Goal: Task Accomplishment & Management: Manage account settings

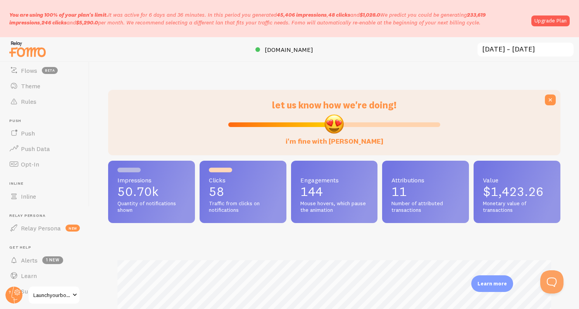
scroll to position [111, 0]
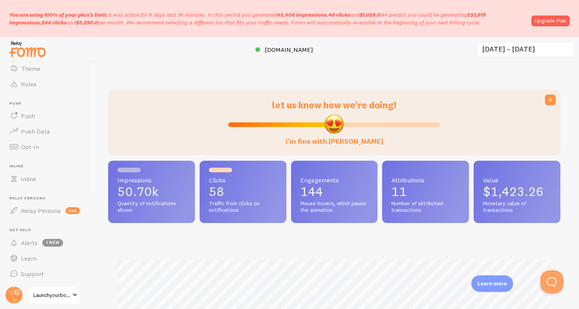
click at [52, 294] on span "Launchyourboxwithsarah" at bounding box center [51, 294] width 37 height 9
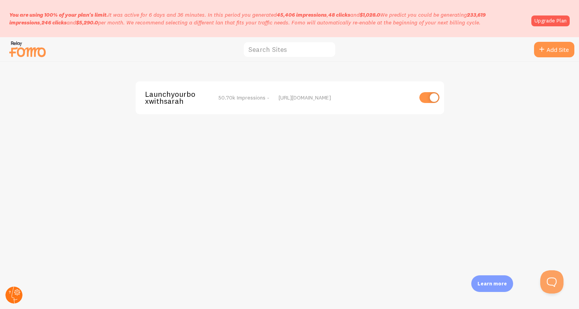
click at [14, 295] on circle at bounding box center [13, 295] width 17 height 17
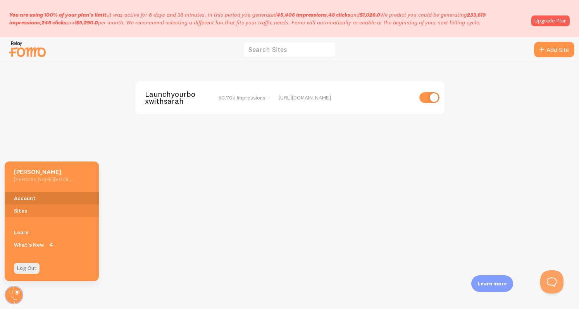
click at [48, 198] on link "Account" at bounding box center [52, 198] width 94 height 12
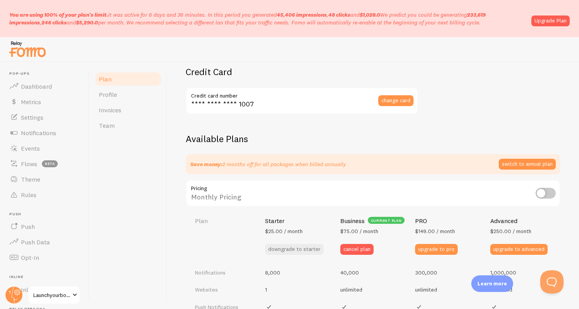
scroll to position [193, 0]
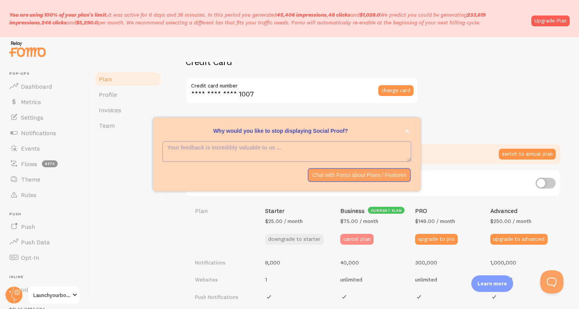
click at [359, 240] on button "cancel plan" at bounding box center [356, 239] width 33 height 11
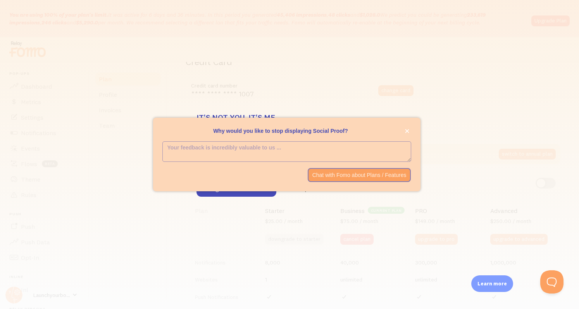
click at [318, 146] on textarea "<p>Why would you like to stop displaying Social Proof? </p>" at bounding box center [287, 152] width 248 height 20
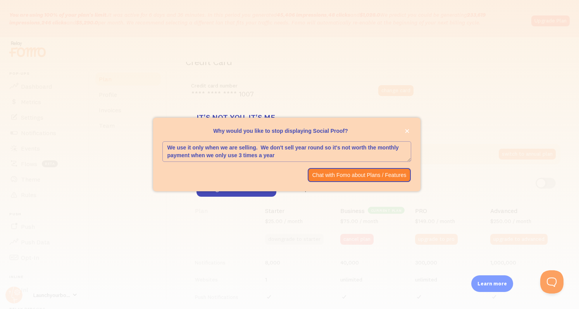
click at [376, 158] on textarea "We use it only when we are selling. We don't sell year round so it's not worth …" at bounding box center [287, 152] width 248 height 20
type textarea "We use it only when we are selling. We don't sell year round so it's not worth …"
click at [368, 201] on div "It's not you. It's me. We would like to ask you why are you giving up on us? Te…" at bounding box center [289, 154] width 579 height 309
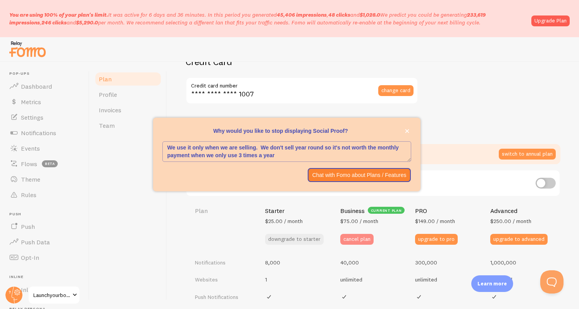
click at [357, 240] on button "cancel plan" at bounding box center [356, 239] width 33 height 11
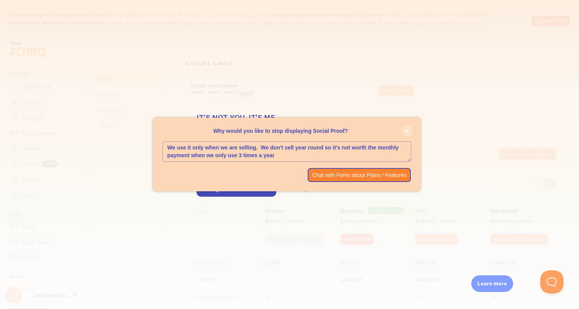
click at [406, 132] on icon "close," at bounding box center [407, 131] width 4 height 4
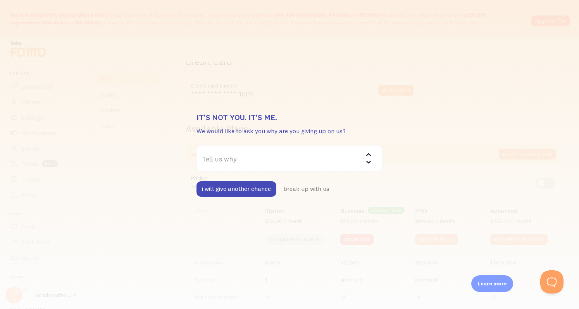
click at [267, 155] on label "Tell us why" at bounding box center [289, 158] width 186 height 27
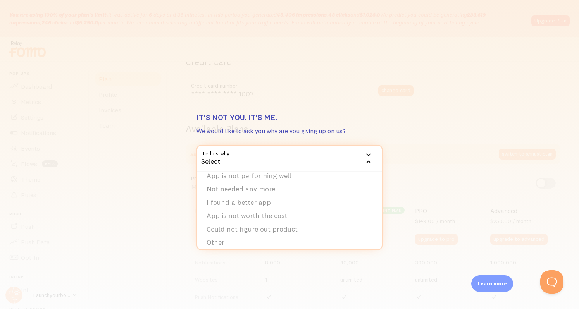
scroll to position [25, 0]
click at [218, 236] on li "Other" at bounding box center [289, 239] width 184 height 14
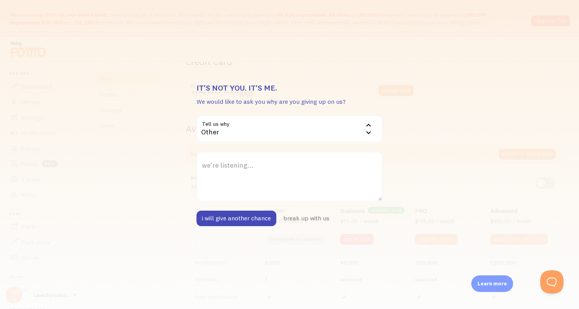
click at [243, 165] on label "we're listening..." at bounding box center [289, 165] width 186 height 27
click at [243, 165] on textarea "we're listening..." at bounding box center [289, 177] width 186 height 50
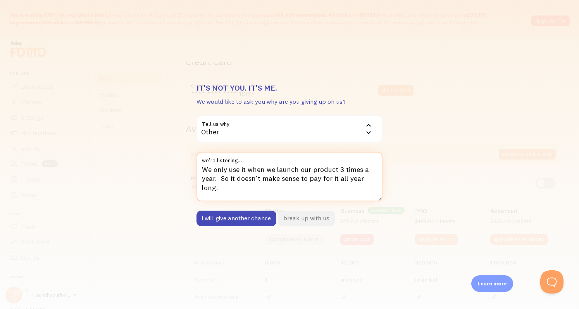
type textarea "We only use it when we launch our product 3 times a year. So it doesn't make se…"
click at [297, 215] on button "break up with us" at bounding box center [306, 218] width 57 height 15
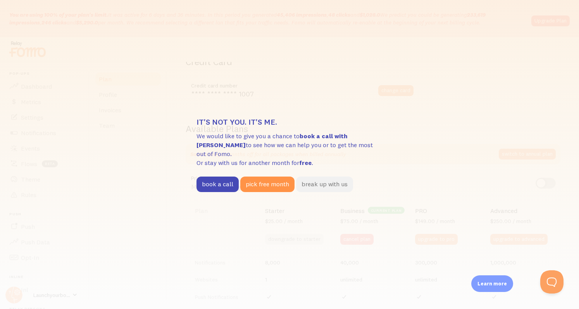
click at [322, 179] on button "break up with us" at bounding box center [324, 184] width 57 height 15
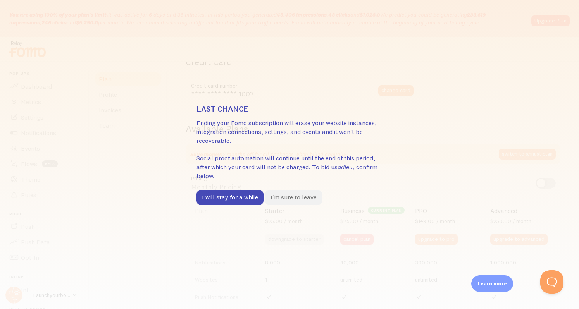
click at [297, 199] on button "I'm sure to leave" at bounding box center [293, 197] width 57 height 15
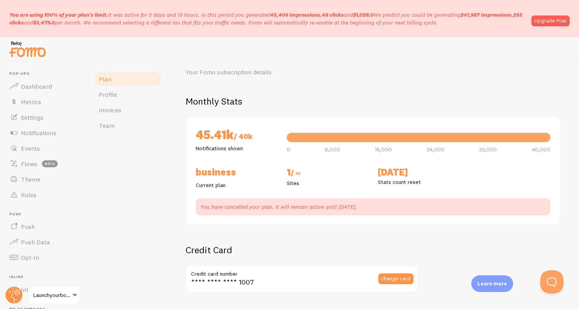
scroll to position [0, 0]
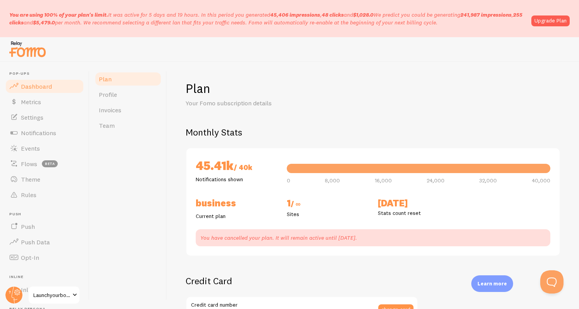
click at [44, 86] on span "Dashboard" at bounding box center [36, 86] width 31 height 8
click at [31, 88] on span "Dashboard" at bounding box center [36, 86] width 31 height 8
click at [40, 87] on span "Dashboard" at bounding box center [36, 86] width 31 height 8
click at [35, 100] on span "Metrics" at bounding box center [31, 102] width 20 height 8
click at [27, 117] on span "Settings" at bounding box center [32, 117] width 22 height 8
